Goal: Transaction & Acquisition: Book appointment/travel/reservation

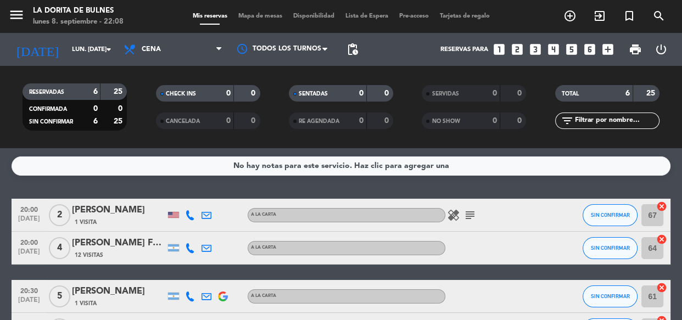
click at [536, 51] on icon "looks_3" at bounding box center [535, 49] width 14 height 14
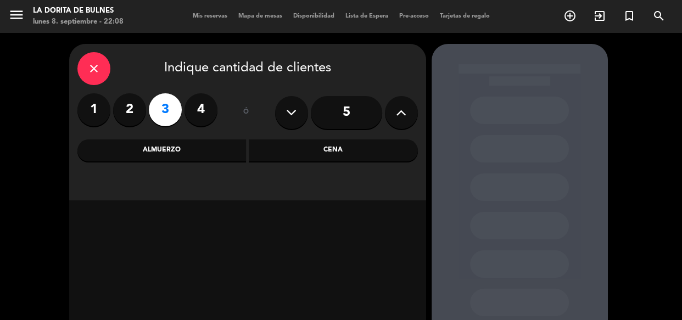
click at [260, 155] on div "Cena" at bounding box center [333, 150] width 169 height 22
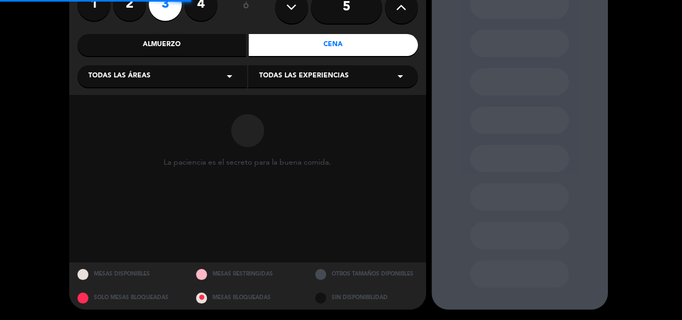
scroll to position [106, 0]
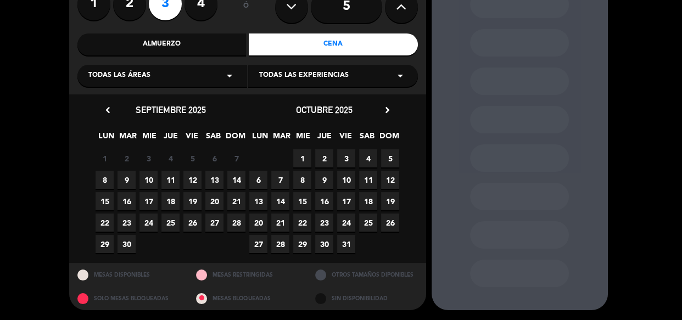
click at [125, 174] on span "9" at bounding box center [127, 180] width 18 height 18
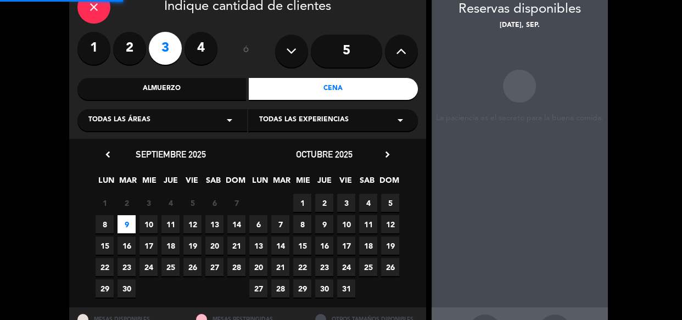
scroll to position [44, 0]
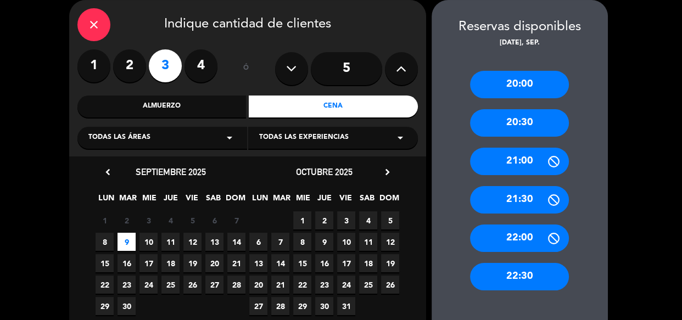
click at [506, 124] on div "20:30" at bounding box center [519, 122] width 99 height 27
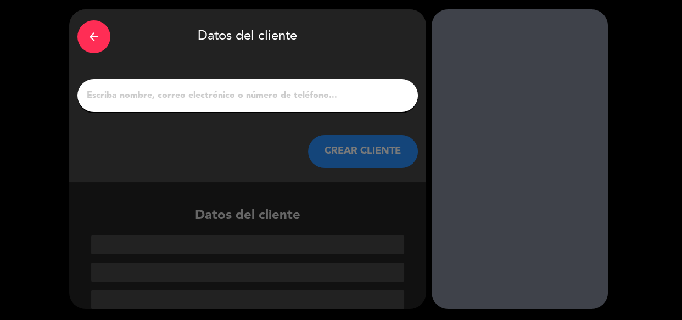
click at [259, 103] on input "1" at bounding box center [248, 95] width 324 height 15
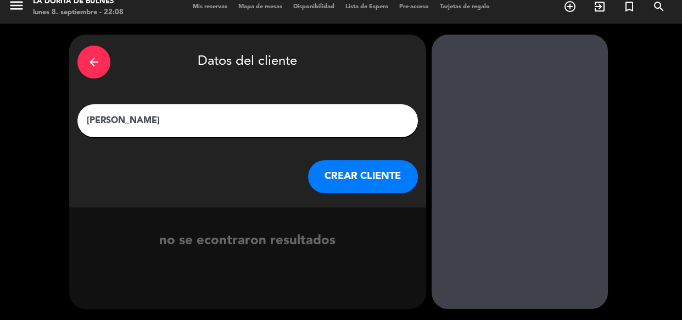
scroll to position [9, 0]
type input "[PERSON_NAME]"
click at [357, 181] on button "CREAR CLIENTE" at bounding box center [363, 176] width 110 height 33
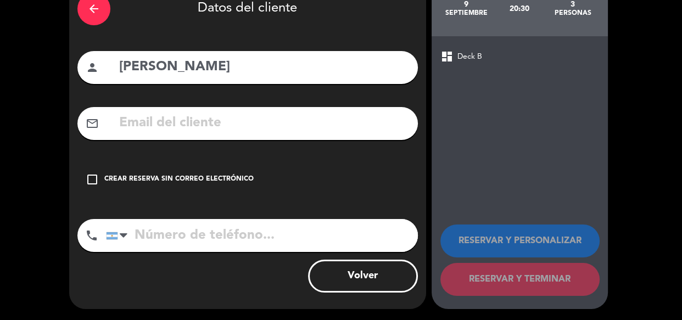
click at [189, 177] on div "Crear reserva sin correo electrónico" at bounding box center [178, 179] width 149 height 11
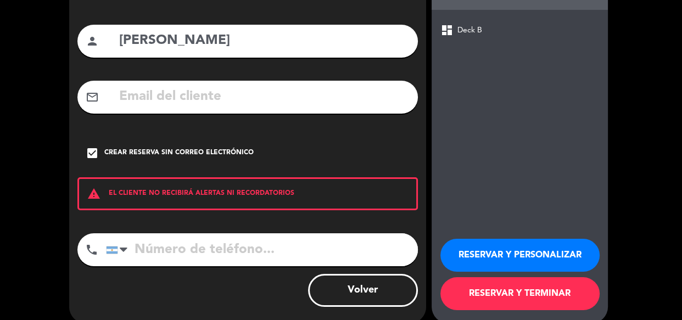
scroll to position [103, 0]
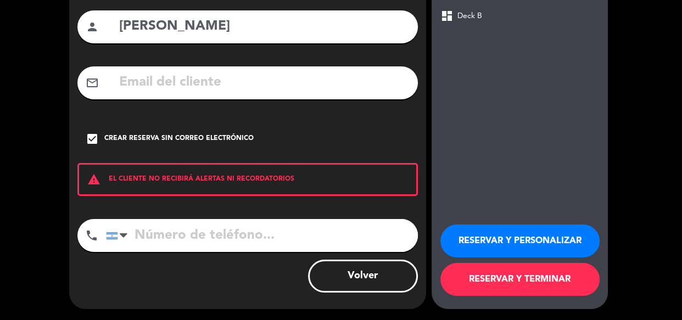
click at [528, 252] on button "RESERVAR Y PERSONALIZAR" at bounding box center [519, 241] width 159 height 33
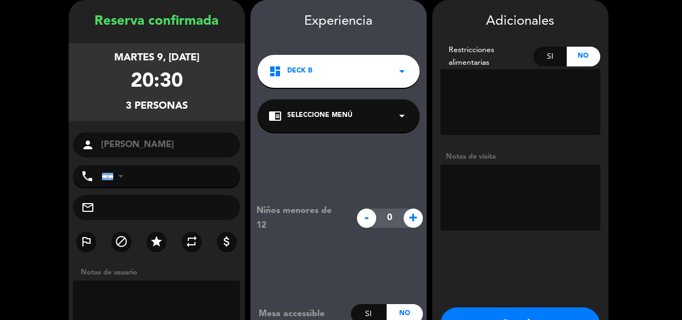
scroll to position [119, 0]
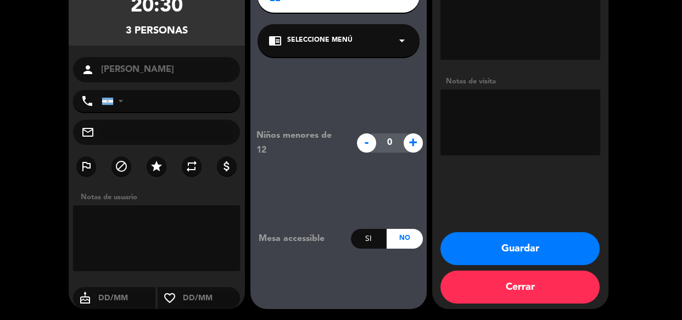
click at [521, 244] on button "Guardar" at bounding box center [519, 248] width 159 height 33
